Goal: Task Accomplishment & Management: Manage account settings

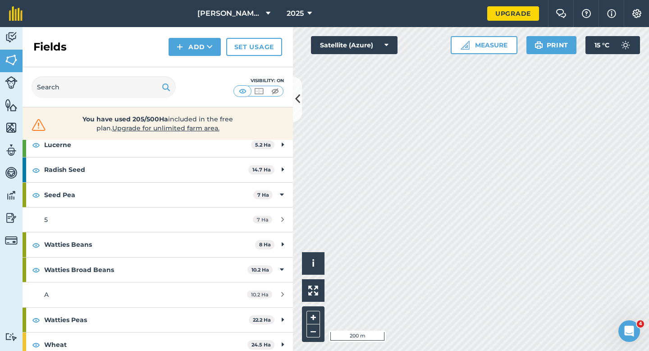
scroll to position [255, 0]
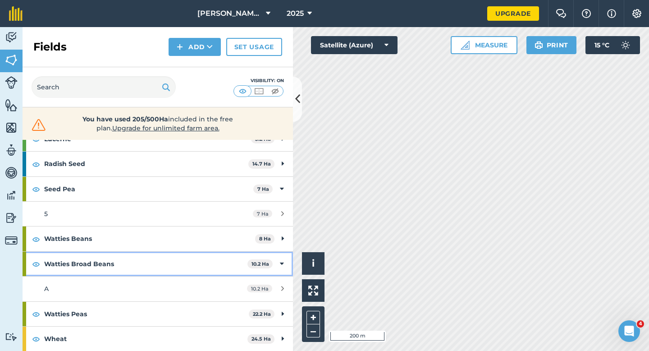
click at [188, 269] on strong "Watties Broad Beans" at bounding box center [145, 263] width 203 height 24
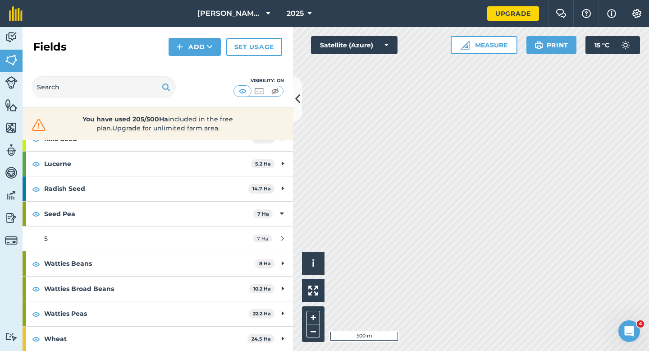
scroll to position [0, 0]
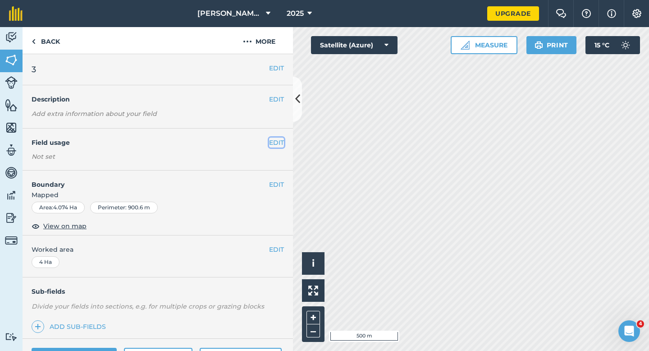
click at [281, 139] on button "EDIT" at bounding box center [276, 142] width 15 height 10
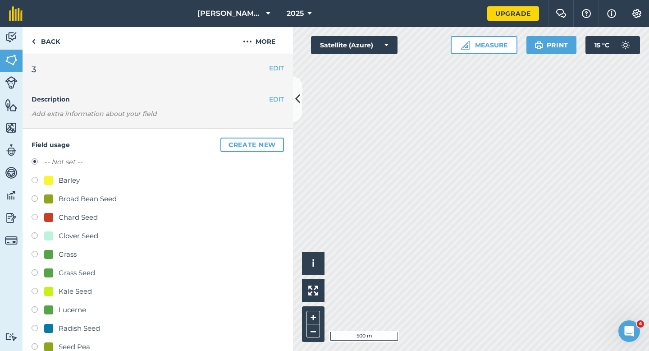
click at [54, 181] on div "Barley" at bounding box center [62, 180] width 36 height 11
radio input "true"
radio input "false"
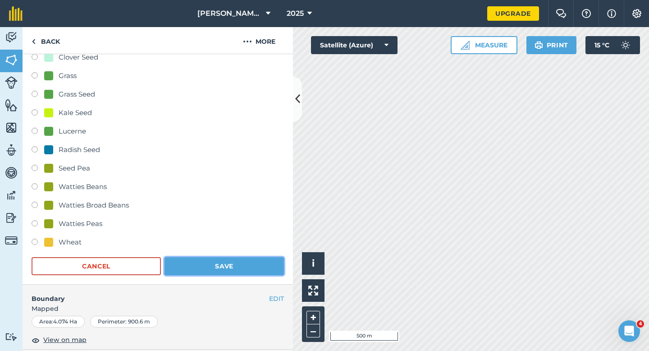
click at [206, 261] on button "Save" at bounding box center [223, 266] width 119 height 18
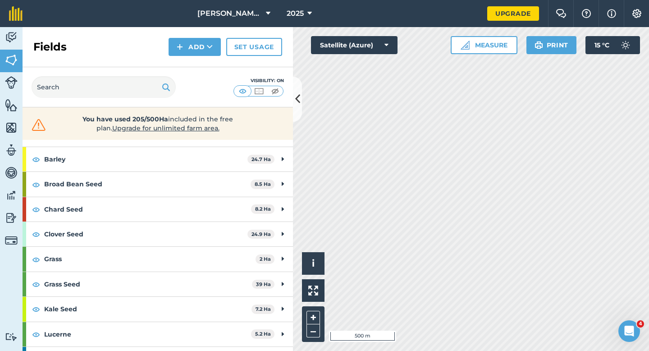
scroll to position [38, 0]
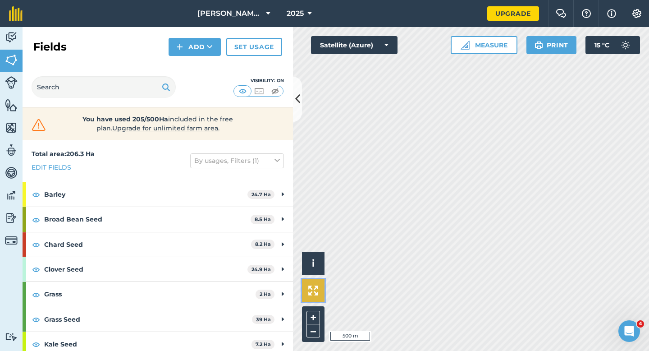
click at [314, 297] on button at bounding box center [313, 290] width 23 height 23
click at [292, 114] on div "You have used 205/500Ha included in the free plan . Upgrade for unlimited farm …" at bounding box center [158, 123] width 270 height 32
click at [293, 112] on button at bounding box center [297, 99] width 9 height 45
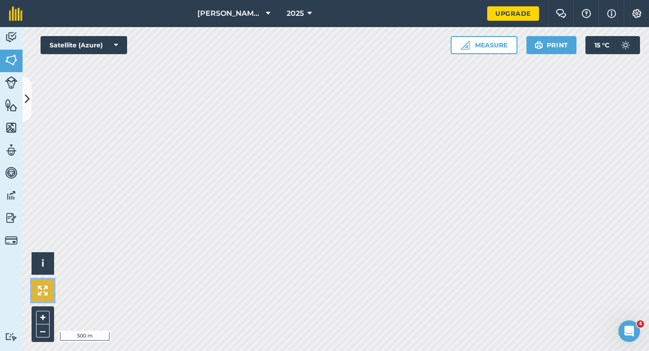
click at [39, 286] on img at bounding box center [43, 290] width 10 height 10
click at [27, 95] on icon at bounding box center [27, 99] width 5 height 16
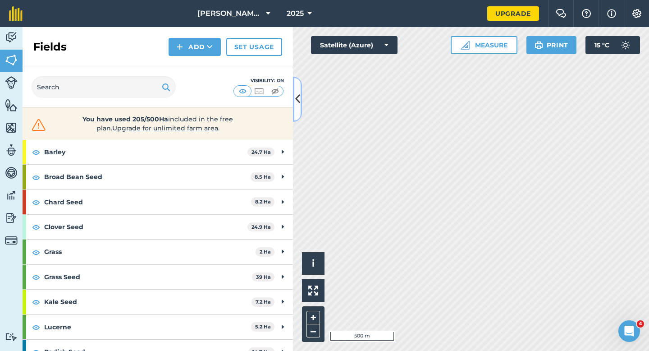
scroll to position [43, 0]
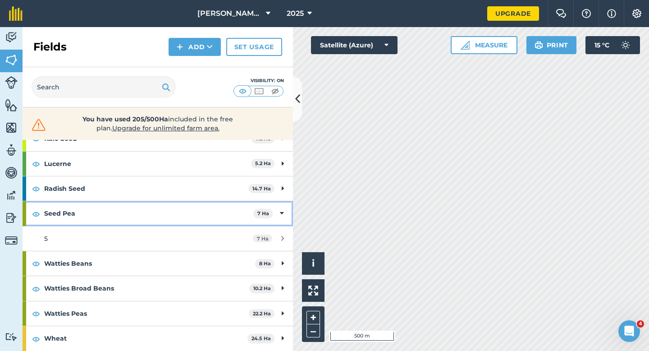
click at [144, 211] on strong "Seed Pea" at bounding box center [148, 213] width 209 height 24
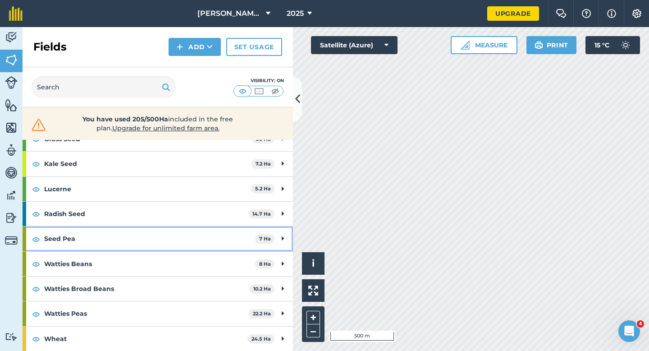
scroll to position [180, 0]
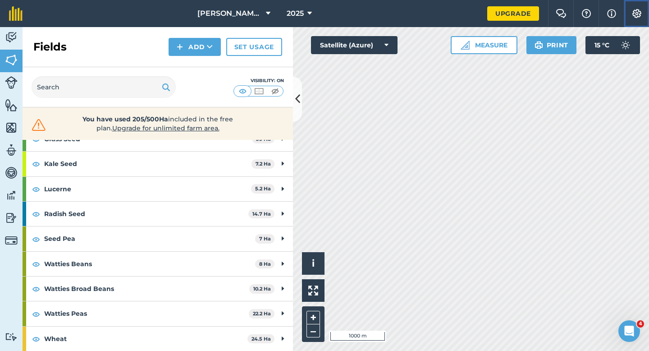
click at [637, 15] on img at bounding box center [636, 13] width 11 height 9
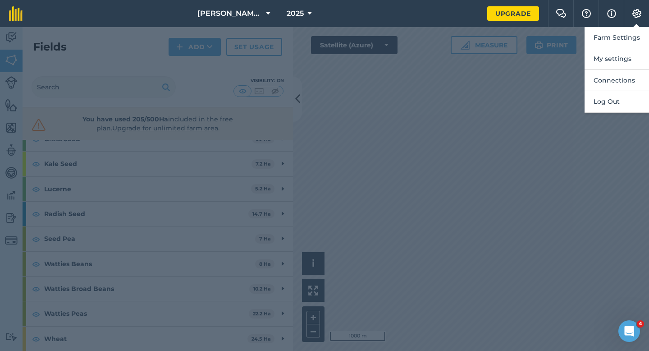
click at [504, 82] on div at bounding box center [324, 189] width 649 height 324
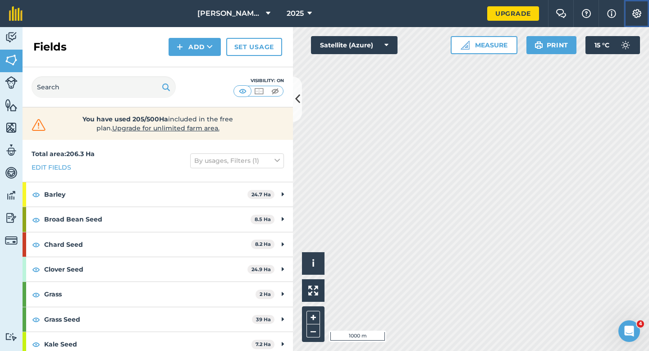
click at [640, 9] on img at bounding box center [636, 13] width 11 height 9
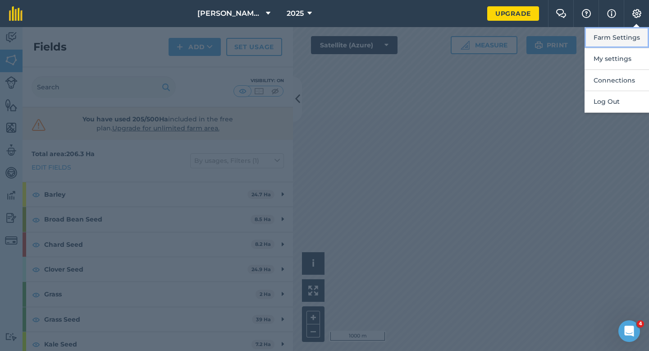
click at [627, 31] on button "Farm Settings" at bounding box center [617, 37] width 64 height 21
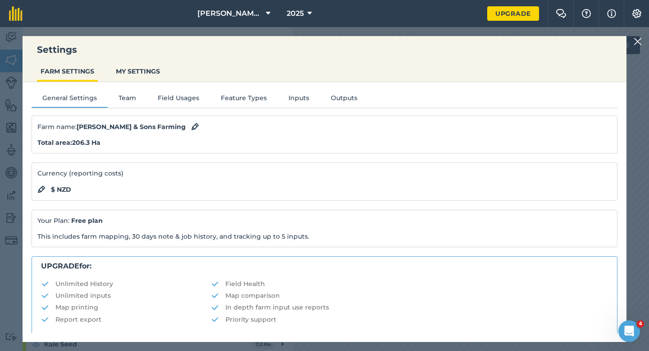
scroll to position [173, 0]
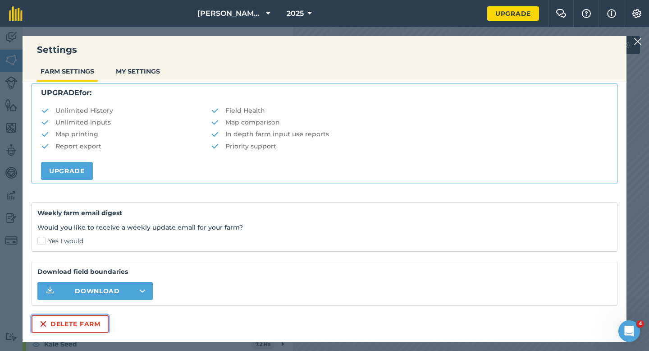
click at [69, 330] on button "Delete farm" at bounding box center [70, 324] width 77 height 18
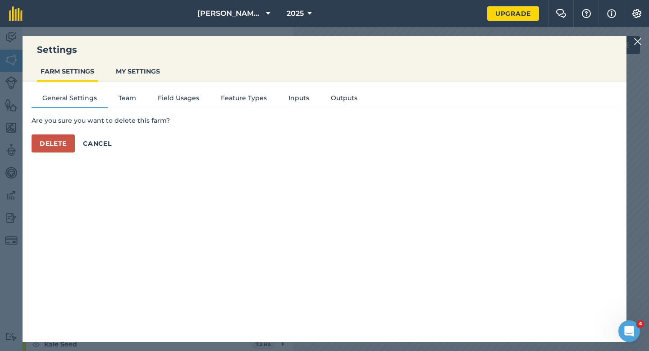
click at [41, 153] on div "General Settings Team Field Usages Feature Types Inputs Outputs Are you sure yo…" at bounding box center [325, 207] width 604 height 251
click at [41, 146] on button "Delete" at bounding box center [53, 143] width 43 height 18
